Goal: Check status: Check status

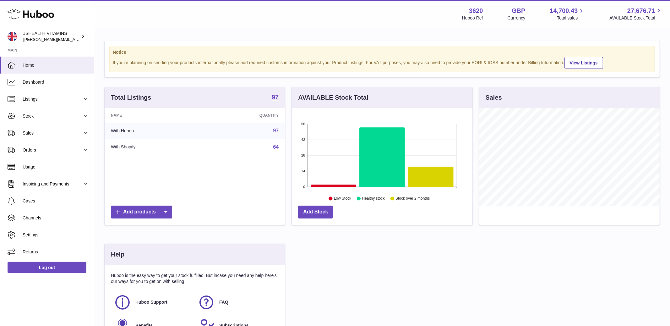
scroll to position [98, 180]
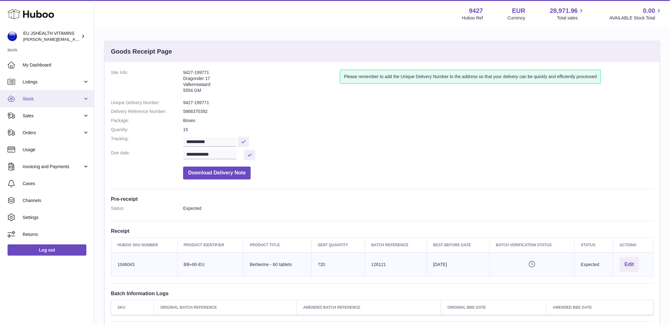
click at [48, 104] on link "Stock" at bounding box center [47, 98] width 94 height 17
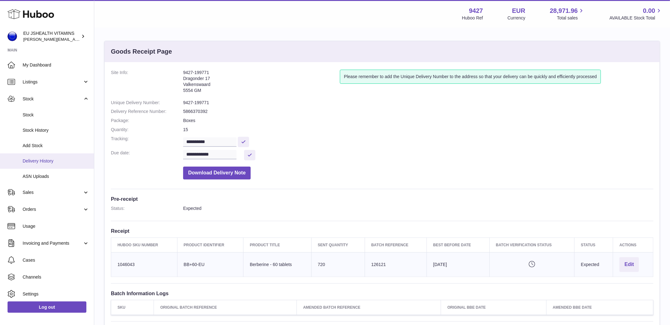
click at [45, 158] on span "Delivery History" at bounding box center [56, 161] width 67 height 6
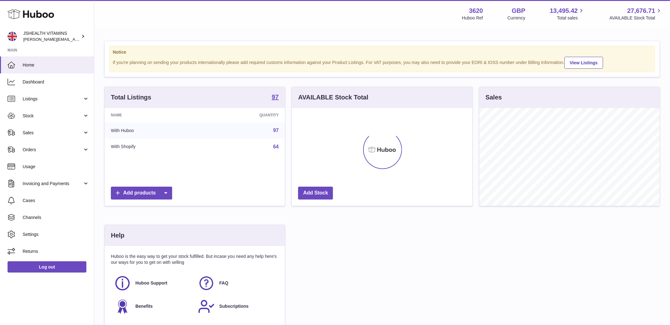
scroll to position [98, 180]
click at [49, 131] on span "Sales" at bounding box center [53, 133] width 60 height 6
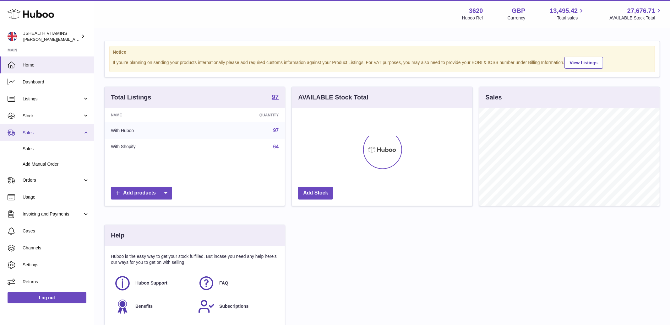
click at [50, 125] on link "Sales" at bounding box center [47, 132] width 94 height 17
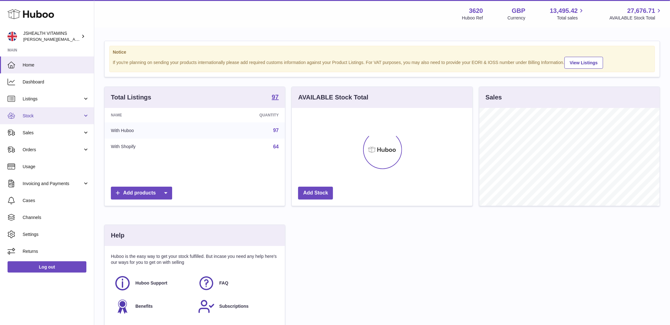
click at [48, 120] on link "Stock" at bounding box center [47, 115] width 94 height 17
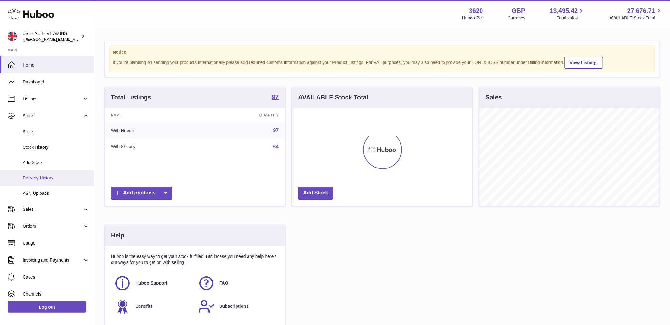
click at [46, 177] on span "Delivery History" at bounding box center [56, 178] width 67 height 6
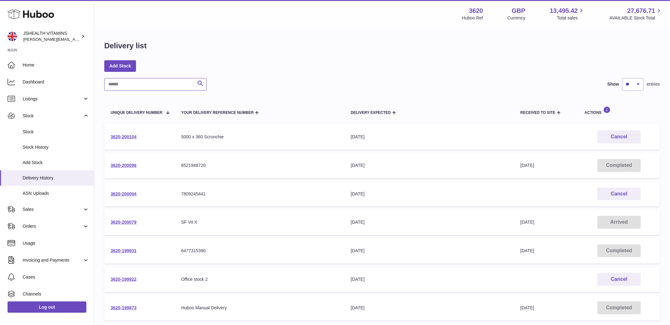
click at [128, 87] on input "text" at bounding box center [155, 84] width 102 height 13
paste input "**********"
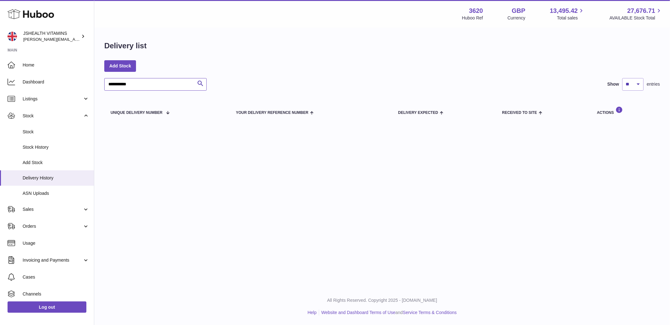
type input "**********"
click at [57, 191] on span "ASN Uploads" at bounding box center [56, 194] width 67 height 6
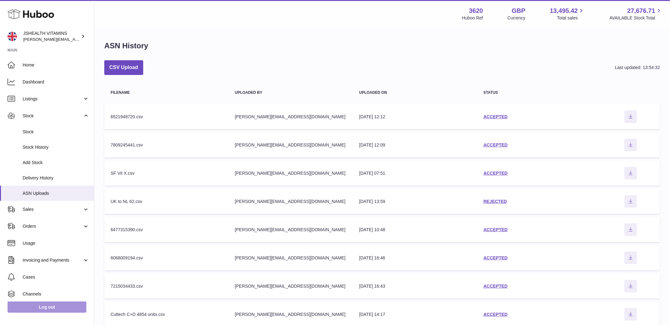
click at [40, 307] on link "Log out" at bounding box center [47, 307] width 79 height 11
